Goal: Task Accomplishment & Management: Use online tool/utility

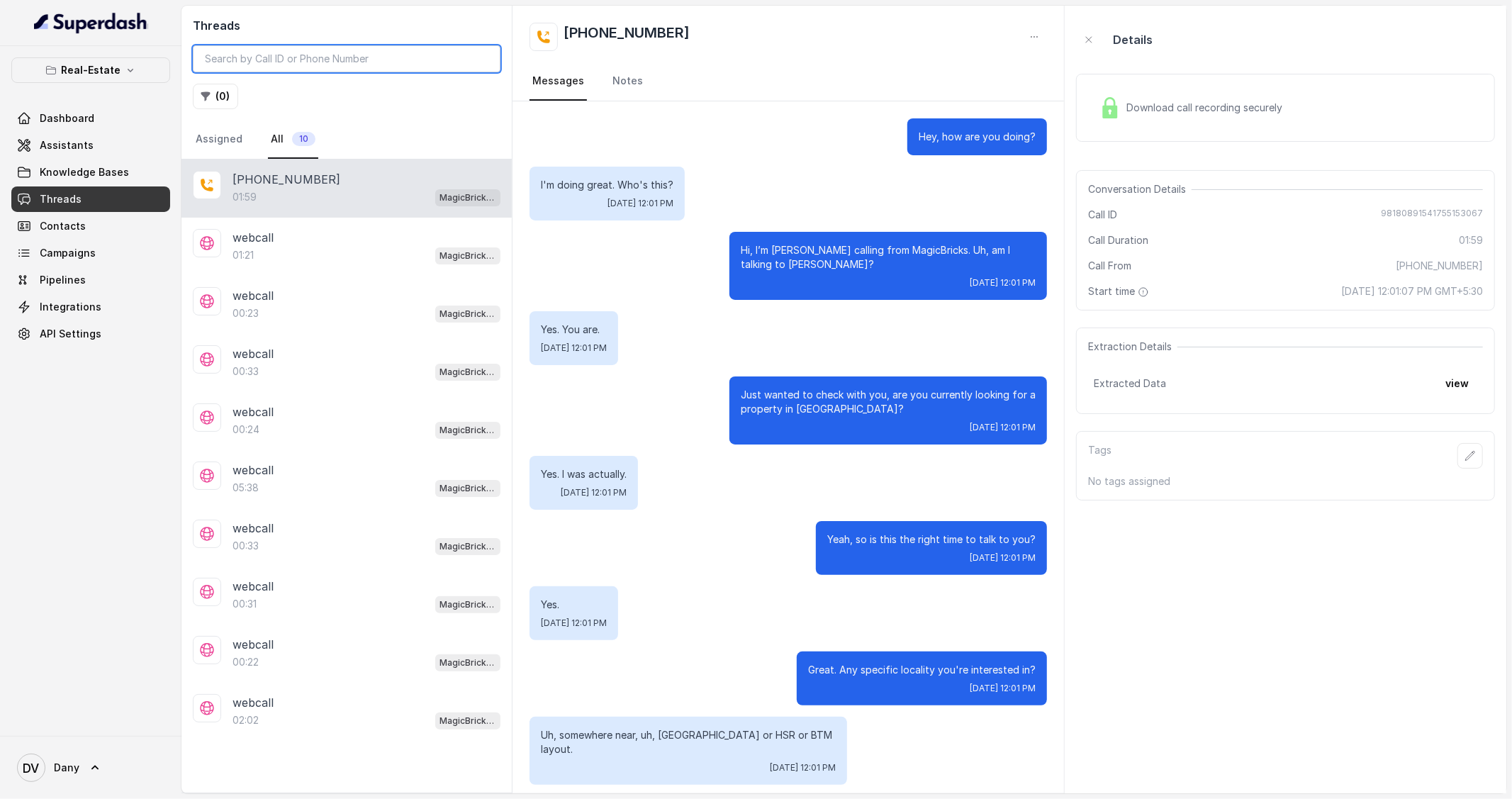
click at [271, 66] on input "search" at bounding box center [346, 59] width 308 height 27
paste input "98180891541755155045"
type input "98180891541755155045"
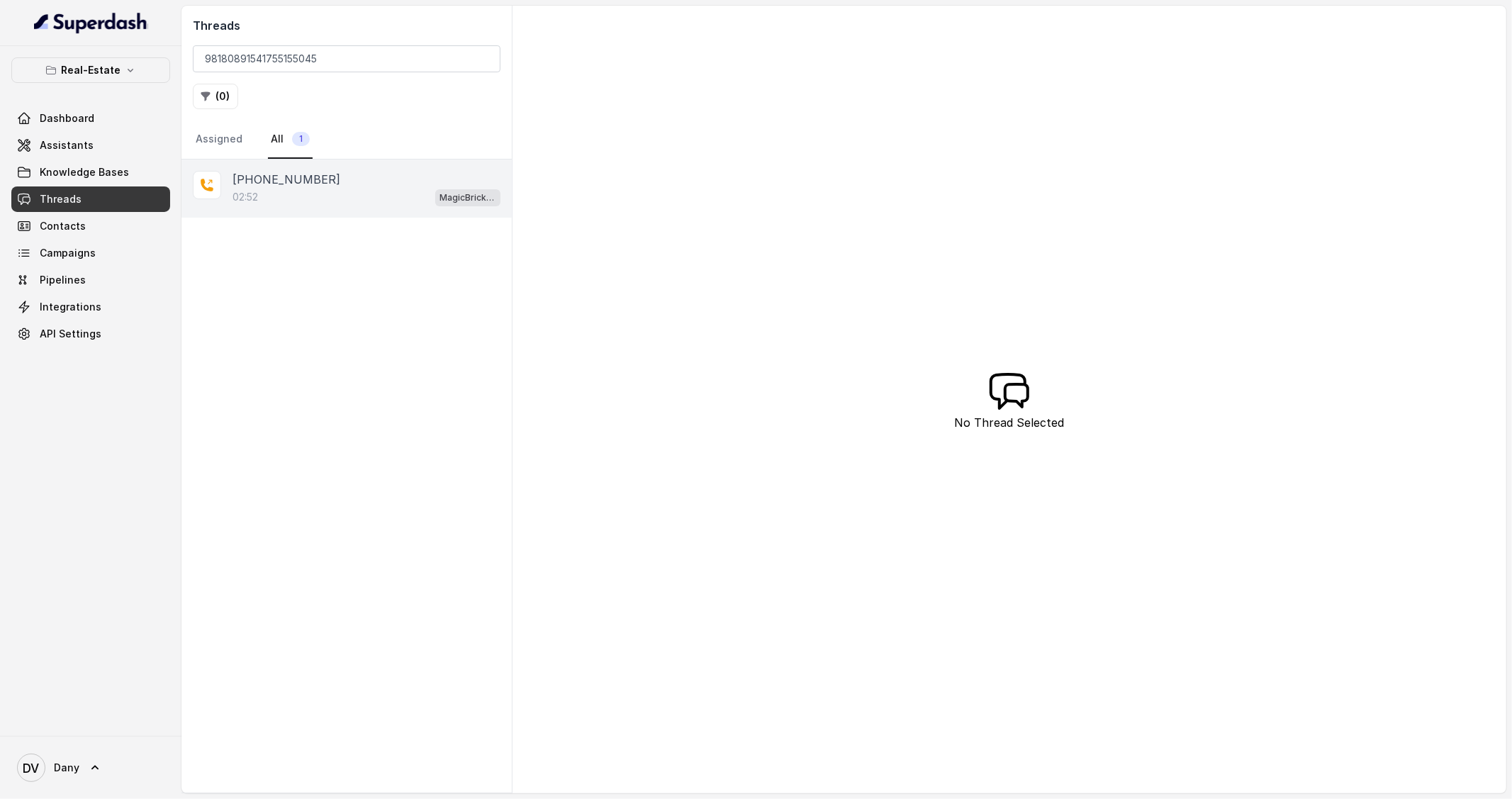
click at [305, 205] on div "02:52 MagicBricks - Lead Qualification Assistant" at bounding box center [366, 197] width 268 height 19
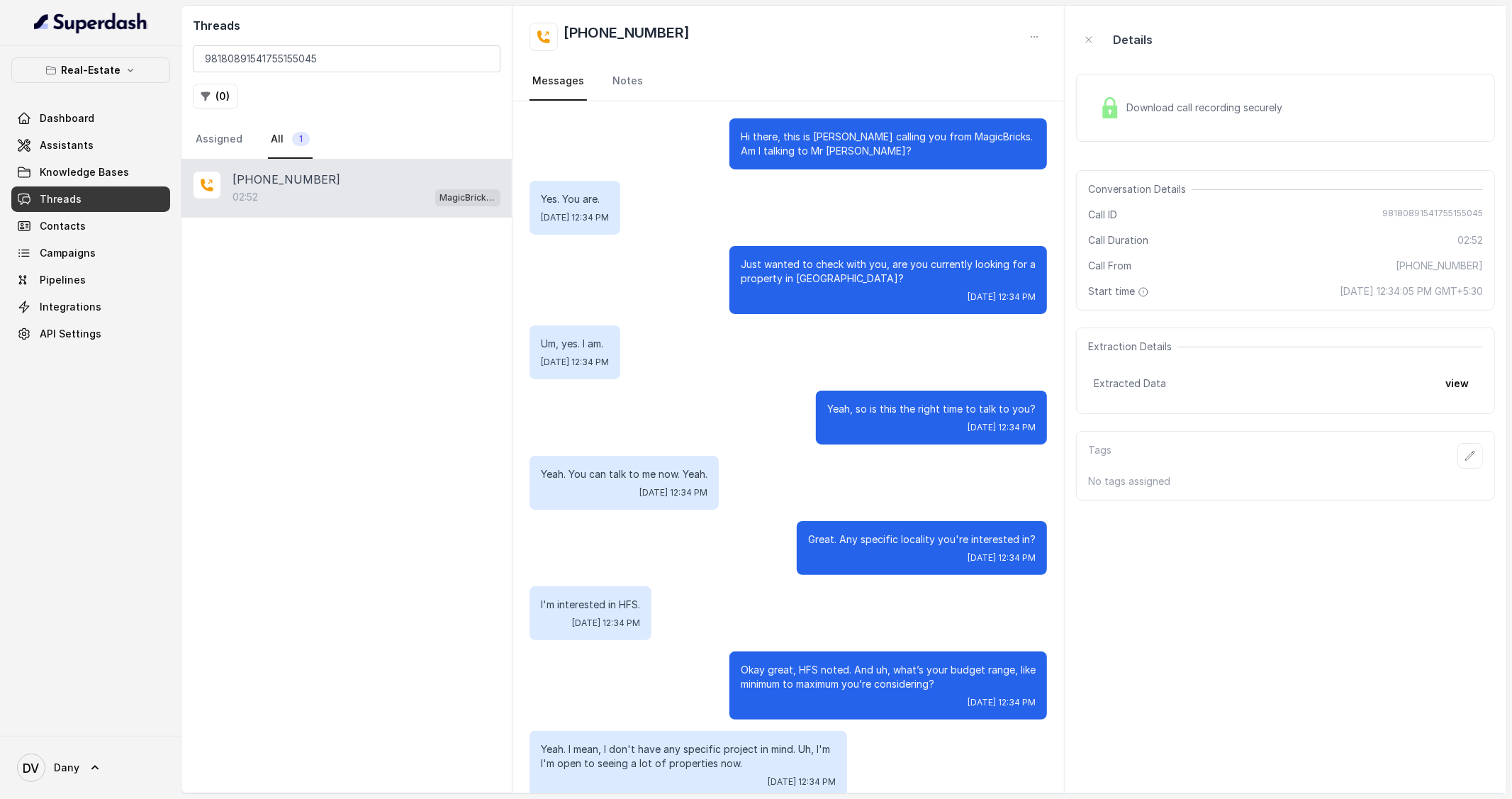
click at [1224, 121] on div "Download call recording securely" at bounding box center [1190, 108] width 194 height 32
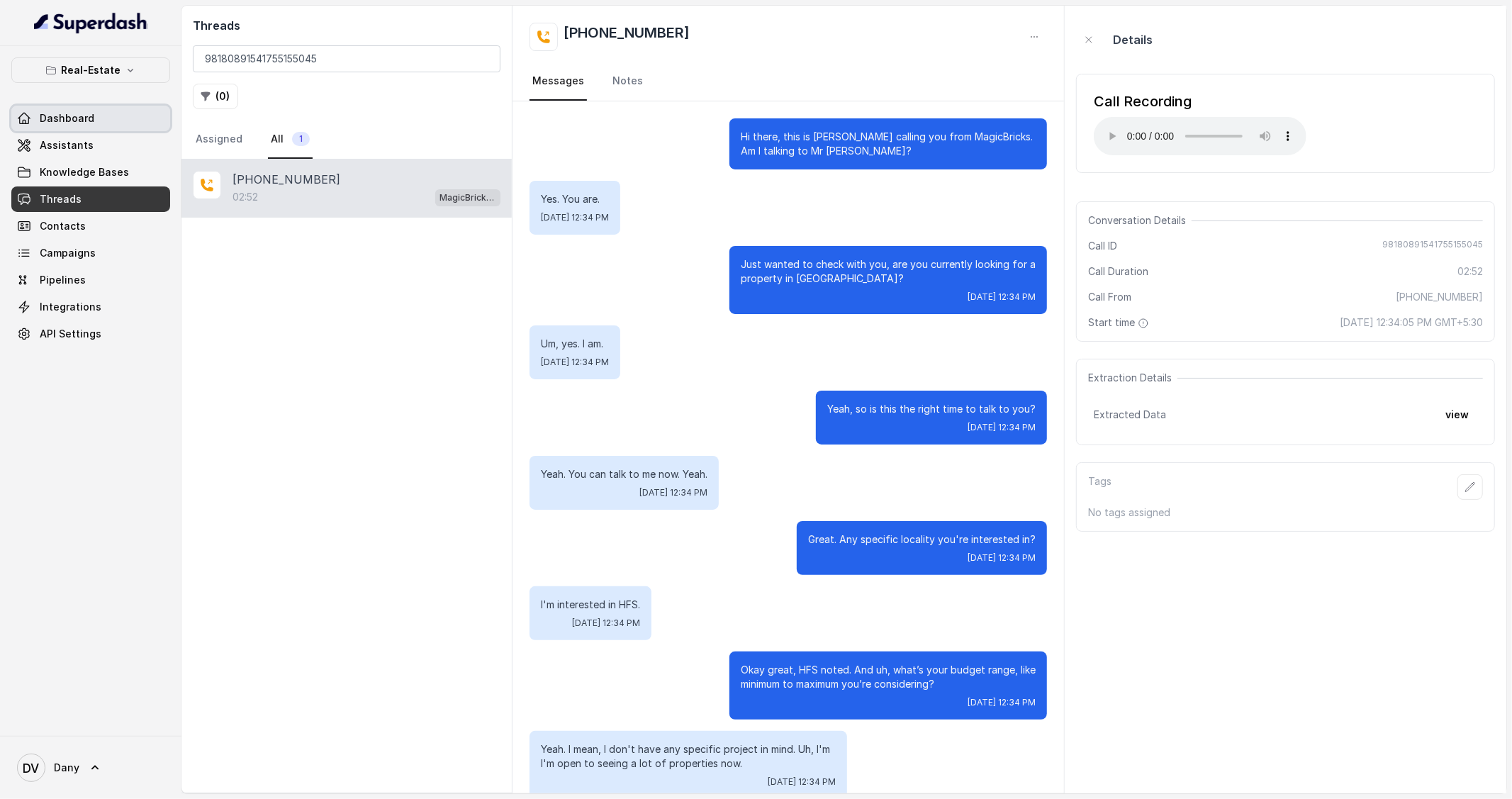
click at [98, 121] on link "Dashboard" at bounding box center [90, 118] width 158 height 26
